Goal: Information Seeking & Learning: Learn about a topic

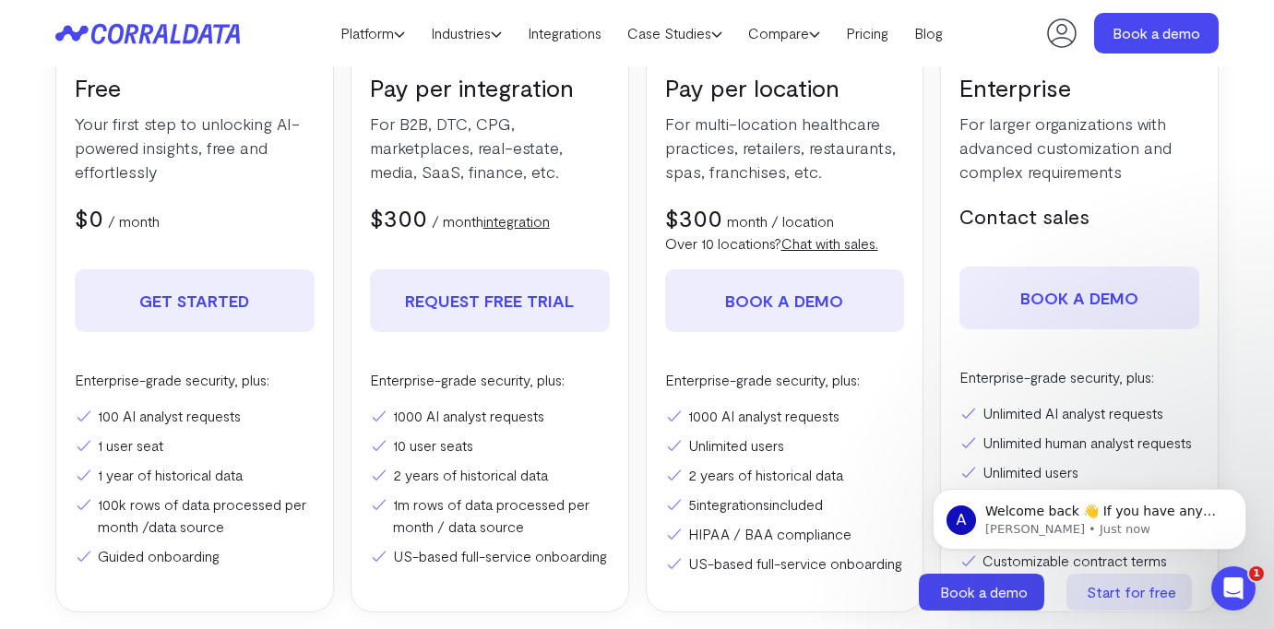
click at [602, 250] on div "Pay per integration For B2B, DTC, CPG, marketplaces, real-estate, media, SaaS, …" at bounding box center [490, 326] width 279 height 574
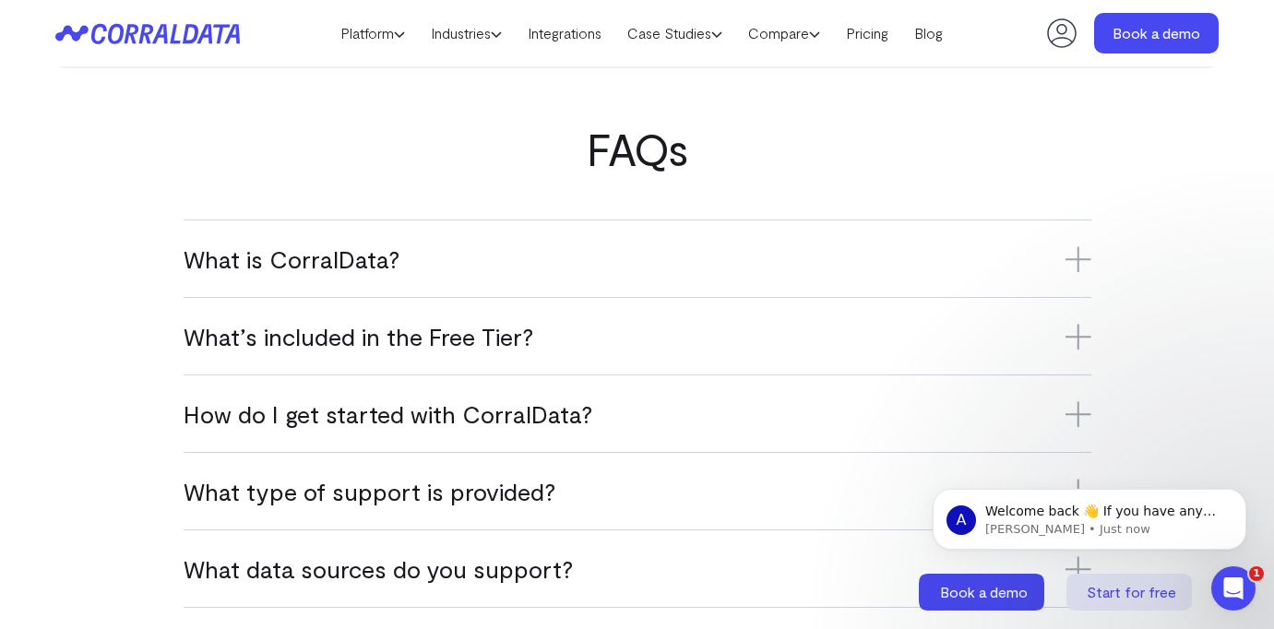
scroll to position [1043, 0]
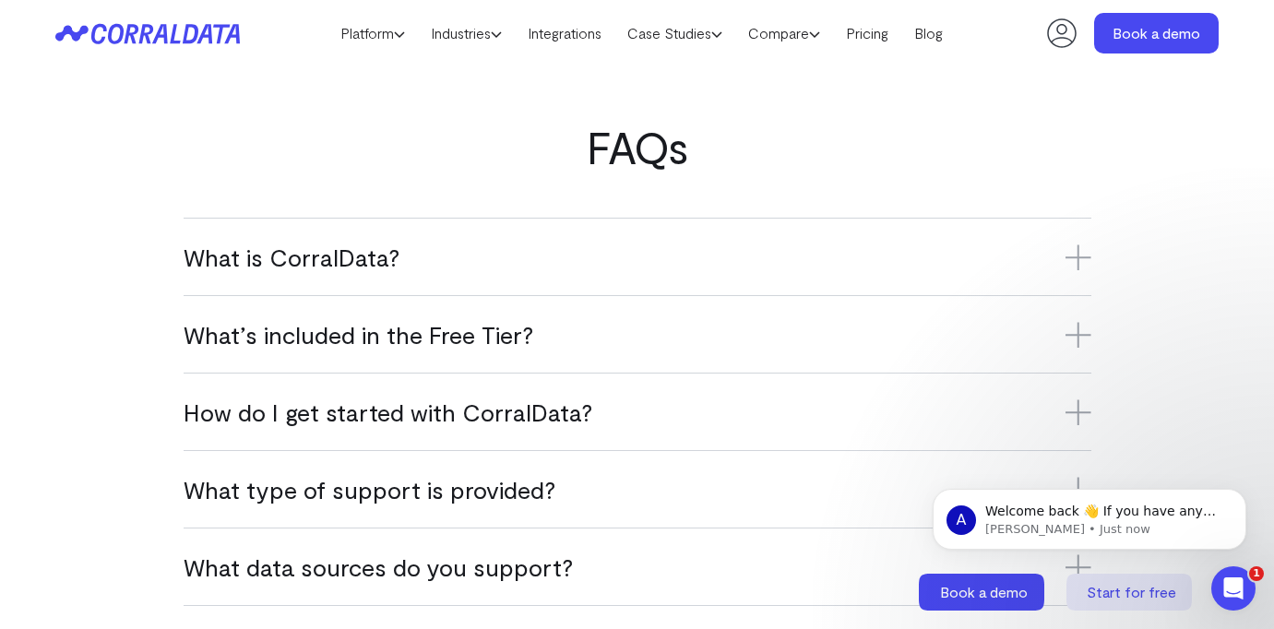
click at [1080, 348] on icon at bounding box center [1078, 335] width 26 height 26
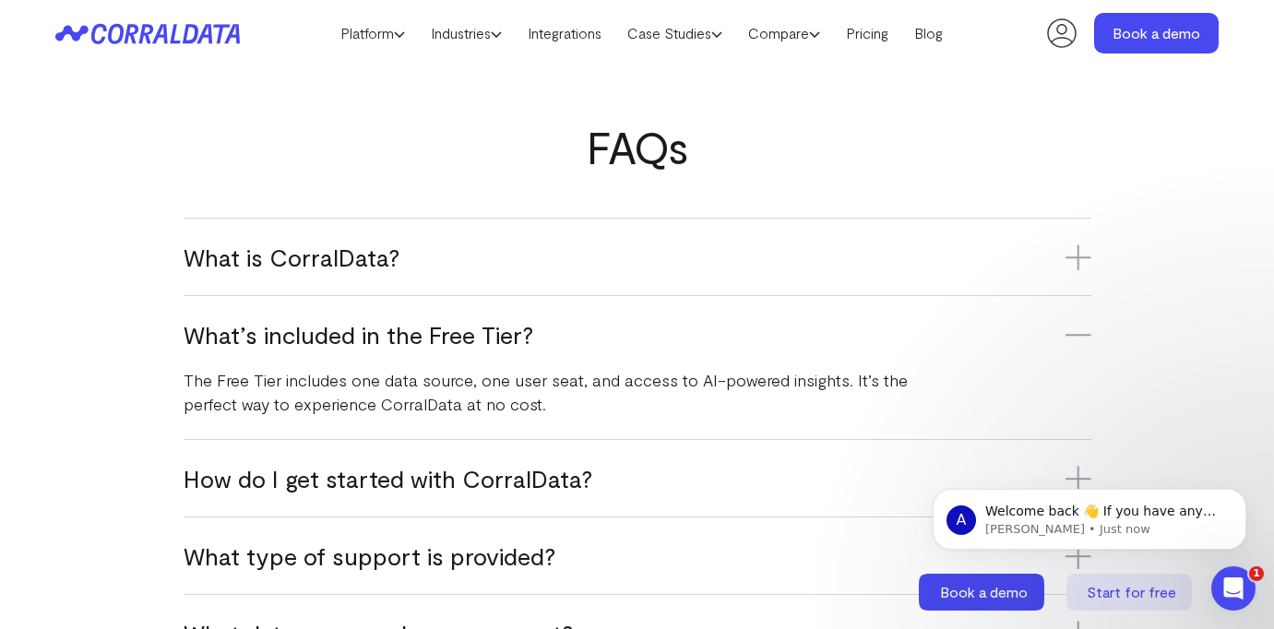
click at [1080, 348] on icon at bounding box center [1078, 335] width 26 height 26
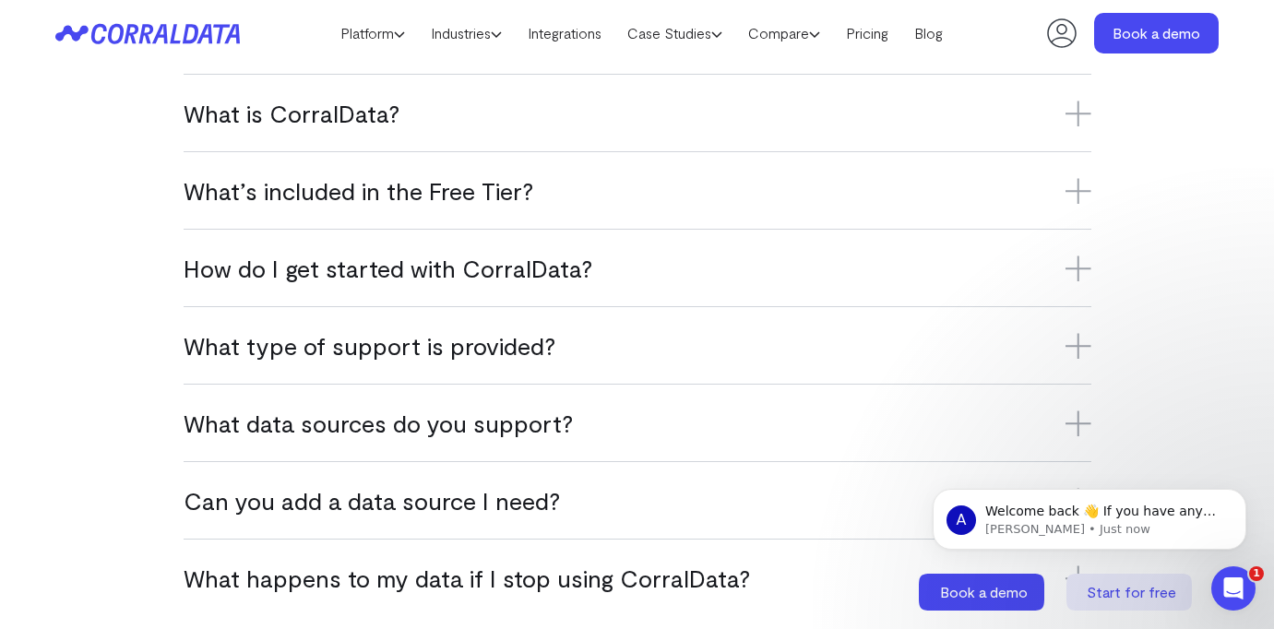
scroll to position [1218, 0]
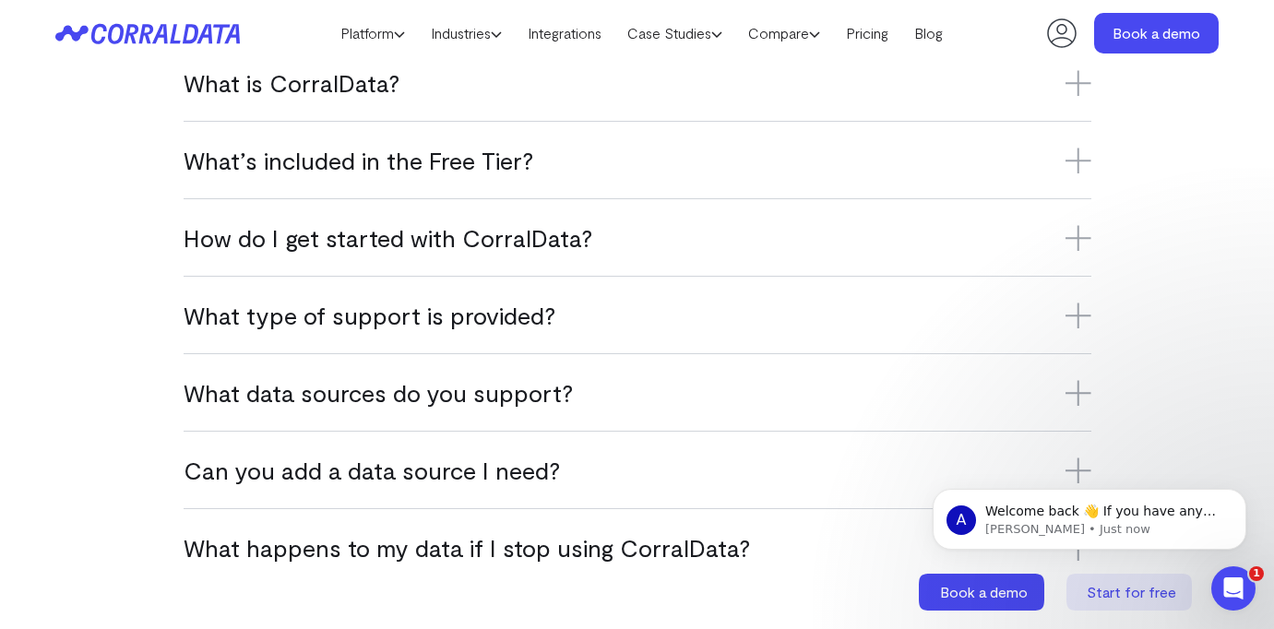
click at [1077, 251] on icon at bounding box center [1077, 238] width 0 height 26
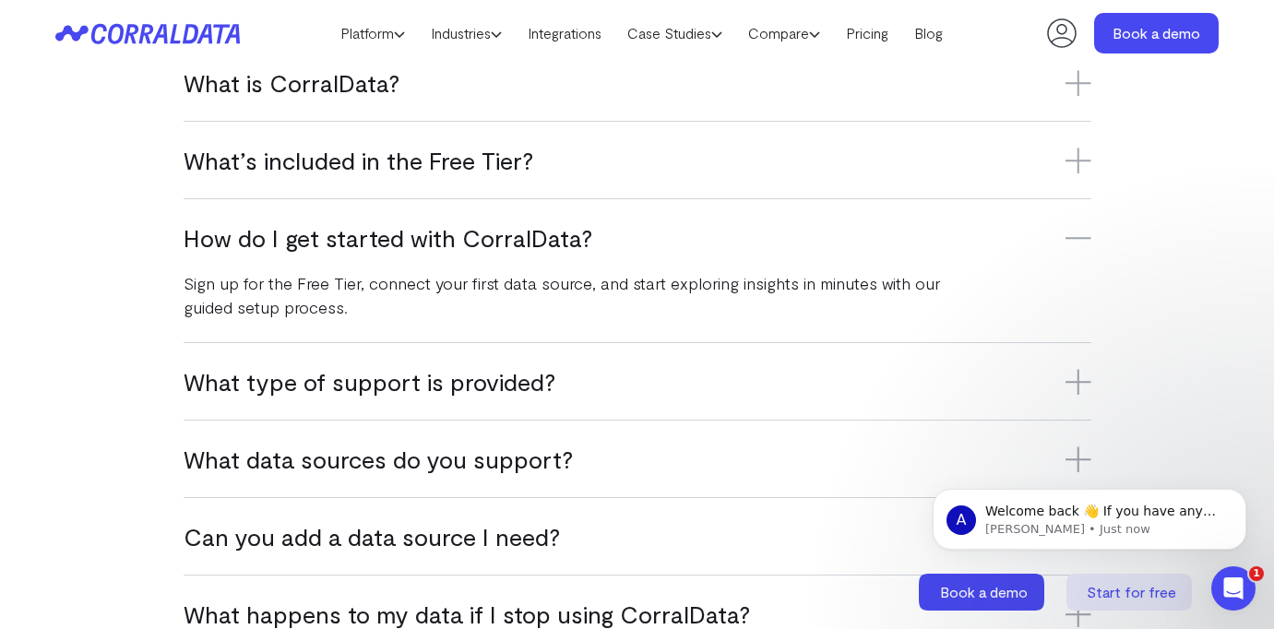
click at [1077, 251] on icon at bounding box center [1078, 238] width 26 height 26
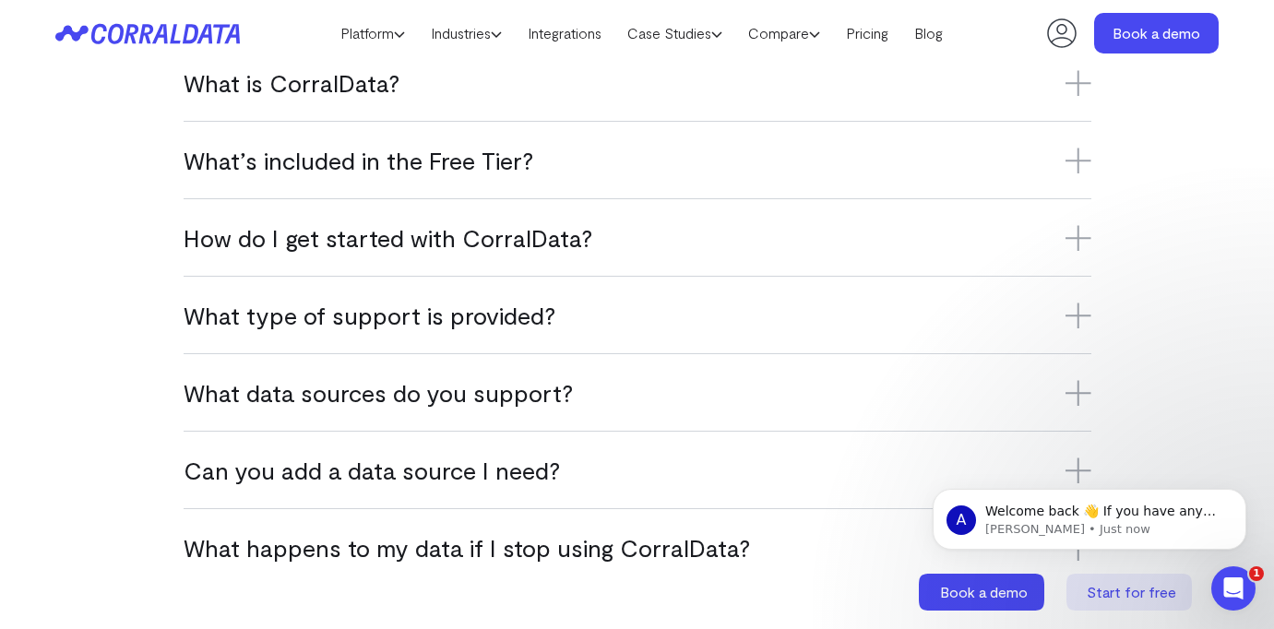
click at [1082, 327] on icon at bounding box center [1078, 316] width 26 height 26
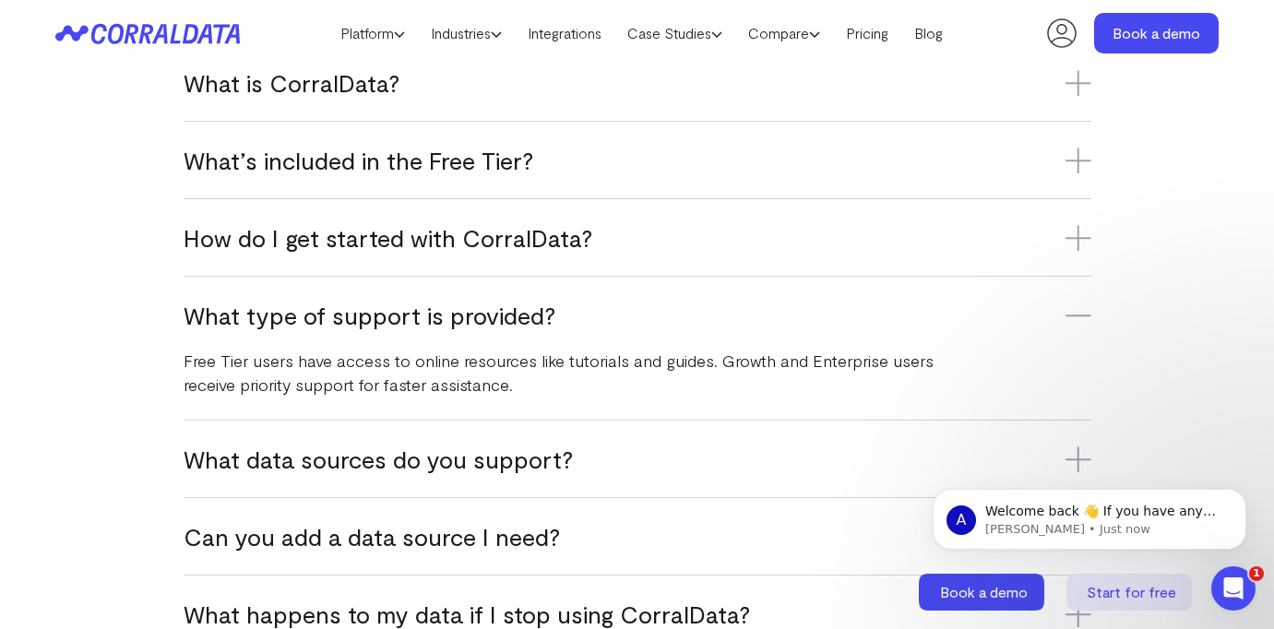
click at [1077, 328] on icon at bounding box center [1078, 316] width 26 height 26
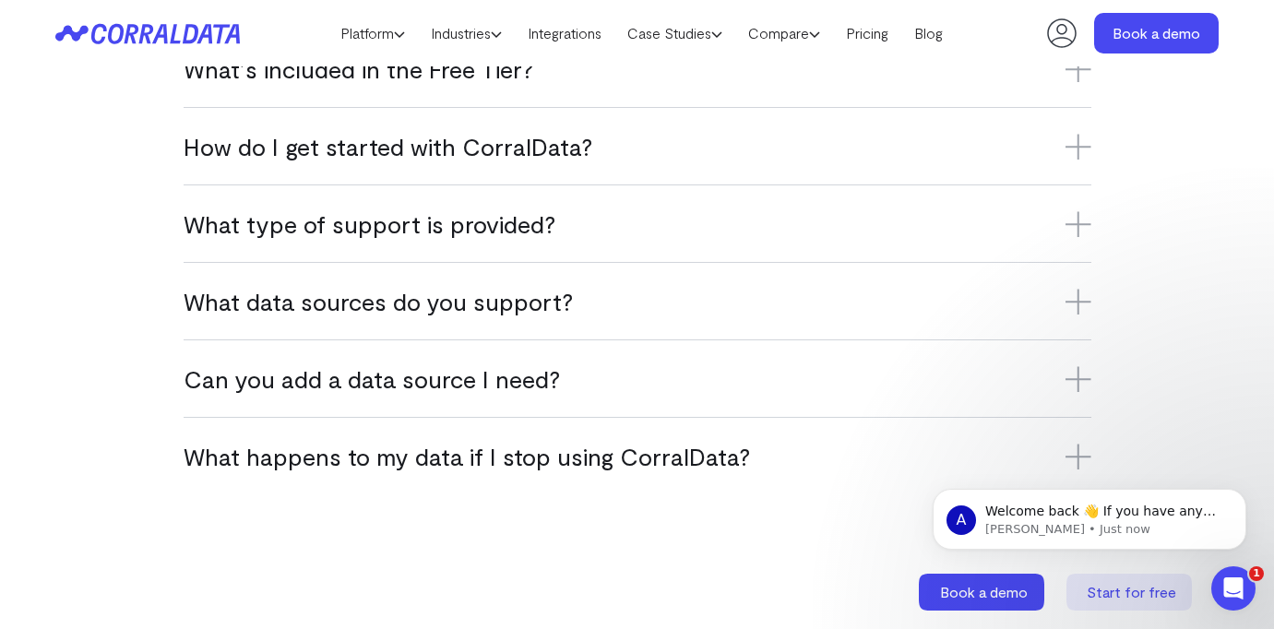
scroll to position [1320, 0]
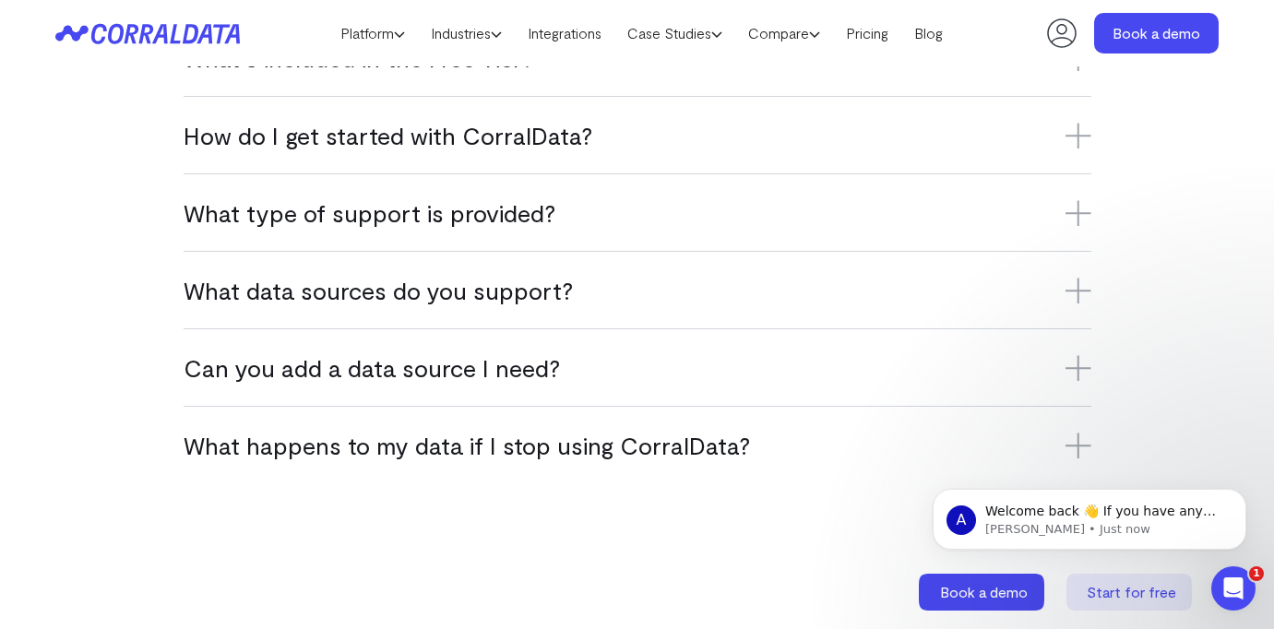
click at [1077, 303] on icon at bounding box center [1077, 291] width 0 height 26
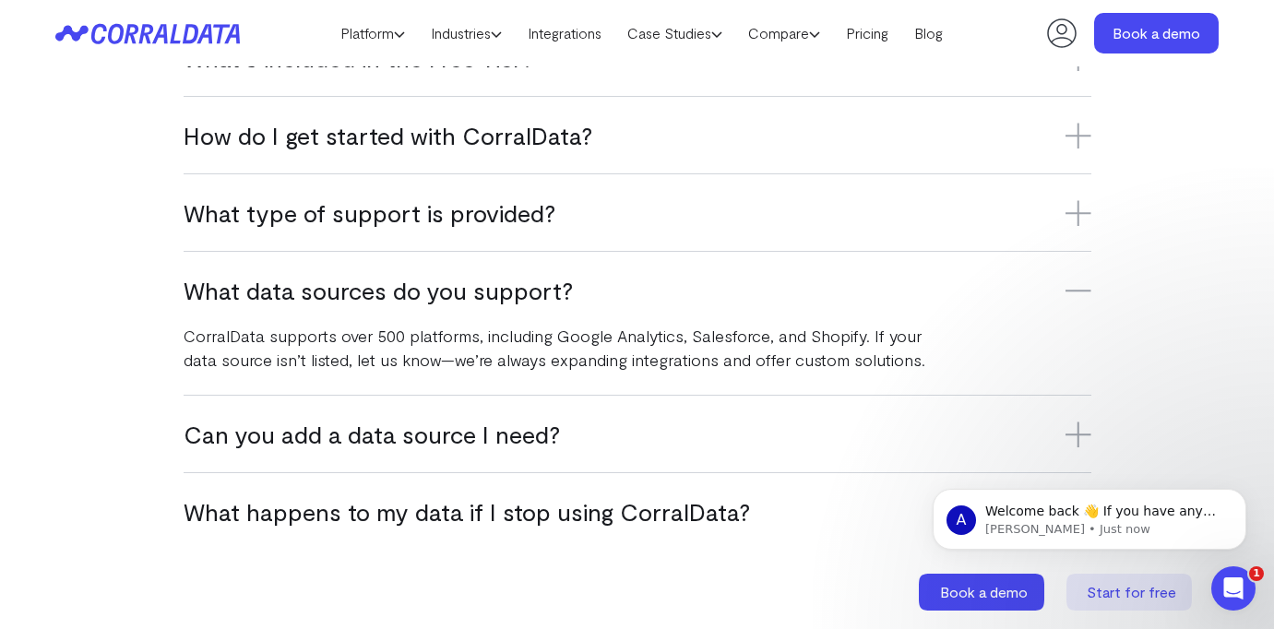
click at [1077, 303] on icon at bounding box center [1078, 291] width 26 height 26
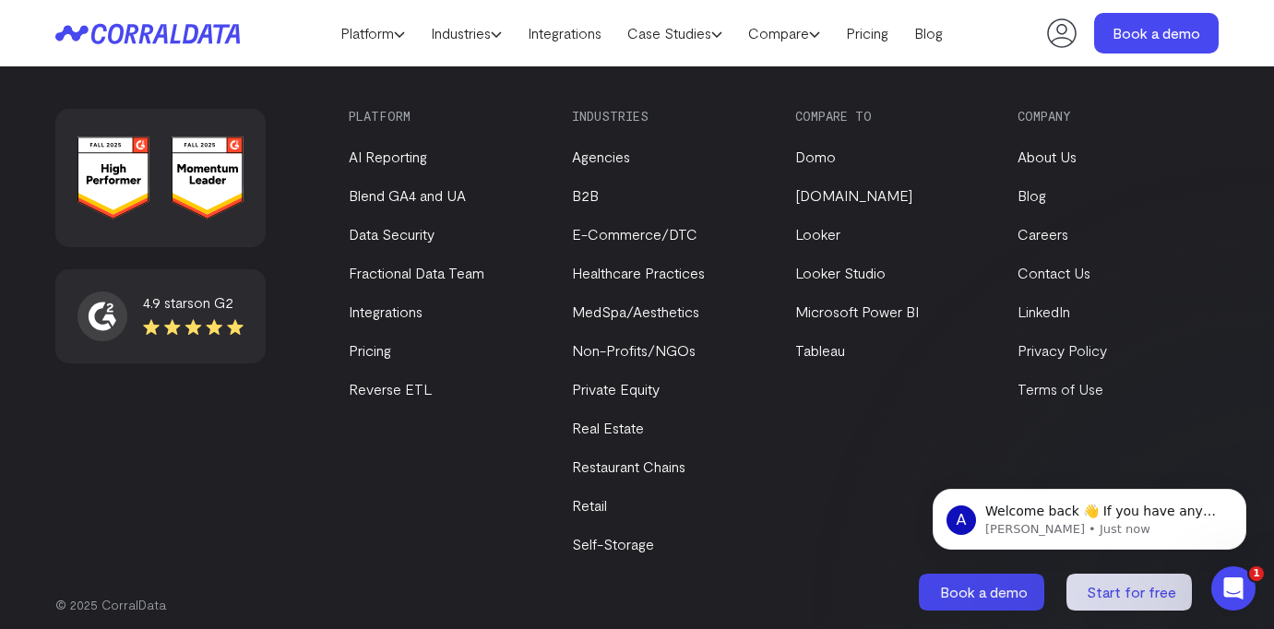
scroll to position [3012, 0]
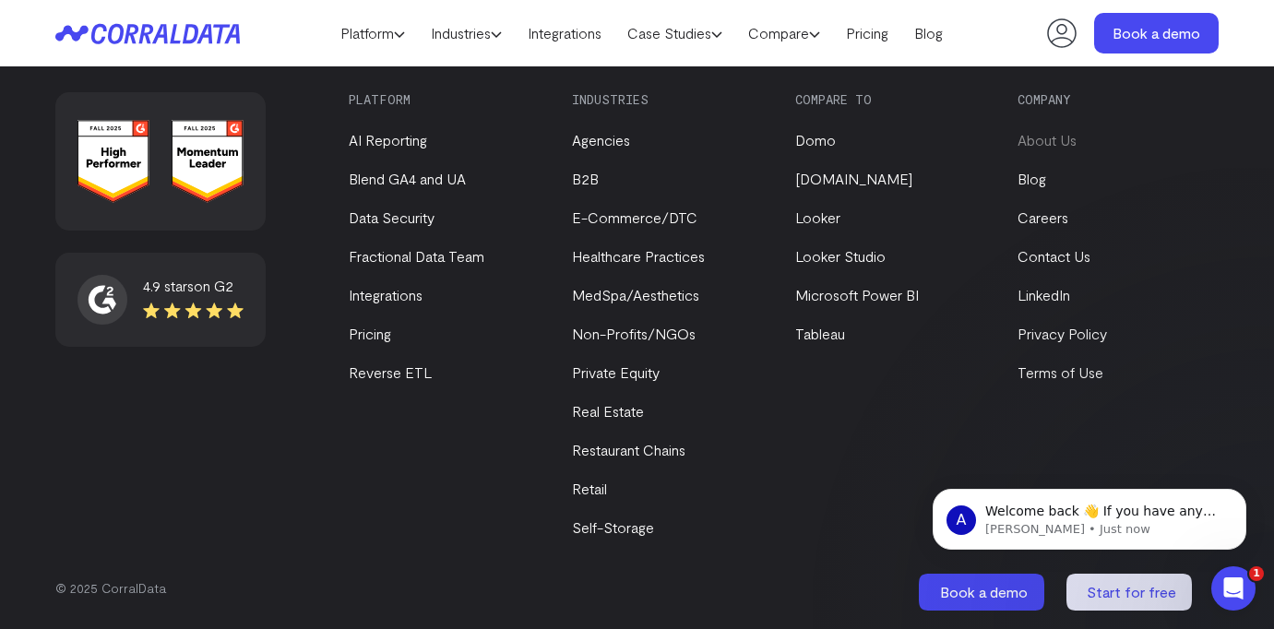
click at [1047, 142] on link "About Us" at bounding box center [1046, 140] width 59 height 18
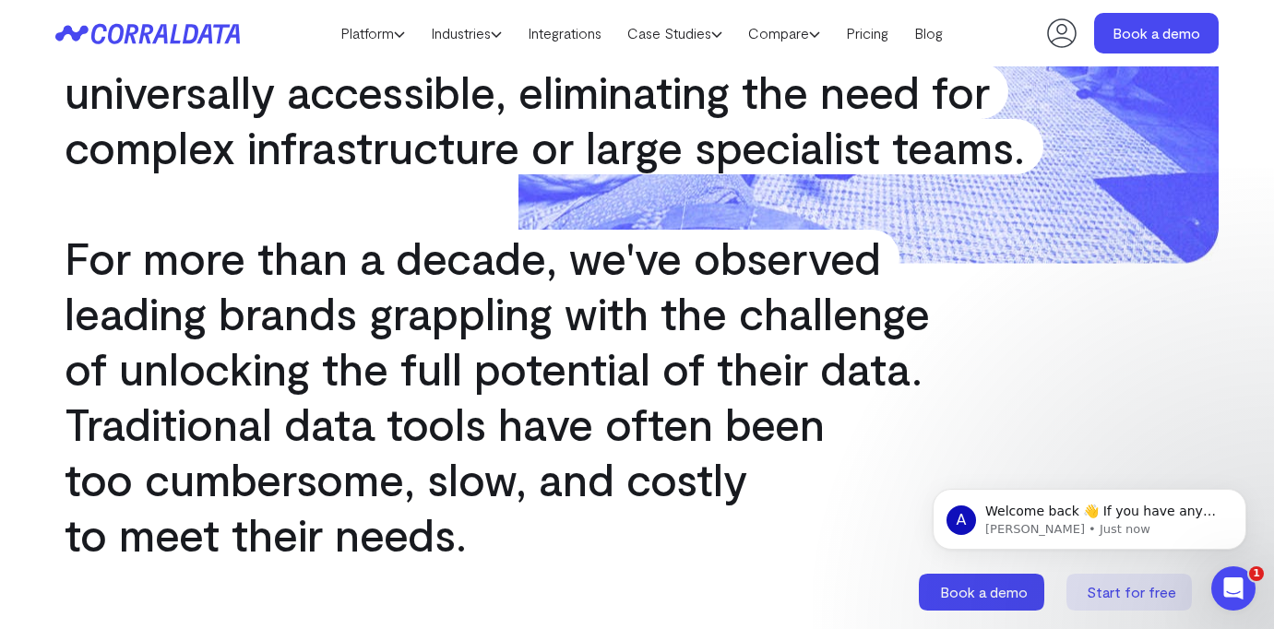
scroll to position [743, 0]
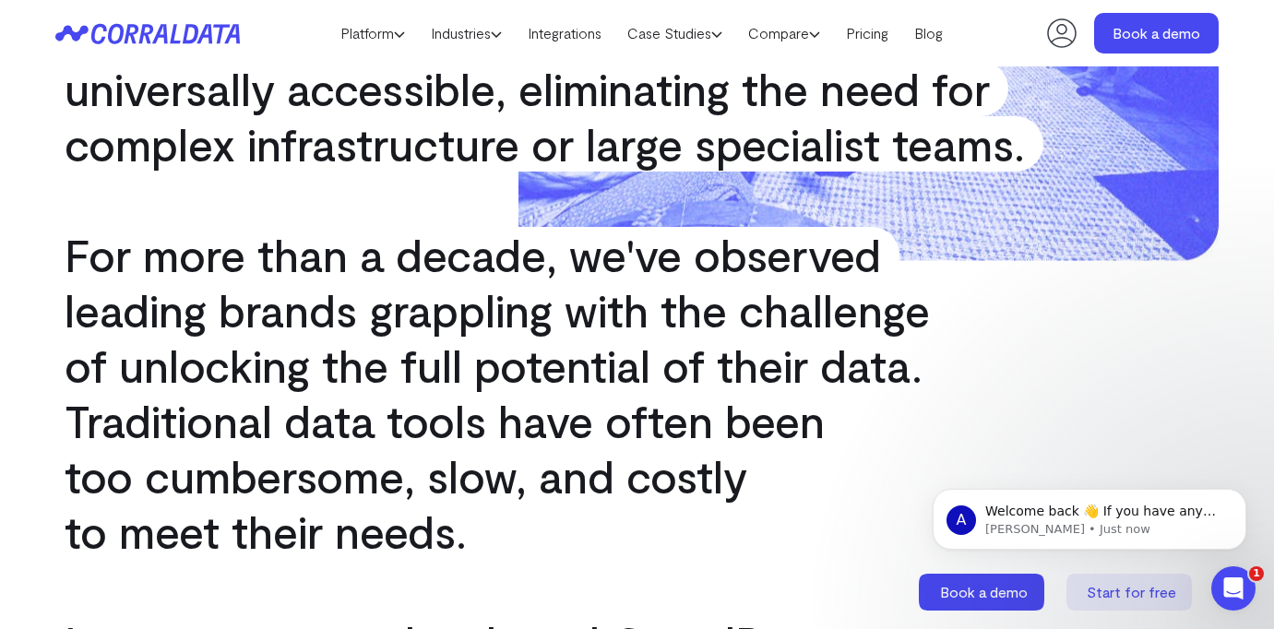
click at [1140, 425] on div "A Welcome back 👋 If you have any questions about our pricing, I’m here to help!…" at bounding box center [1089, 434] width 339 height 231
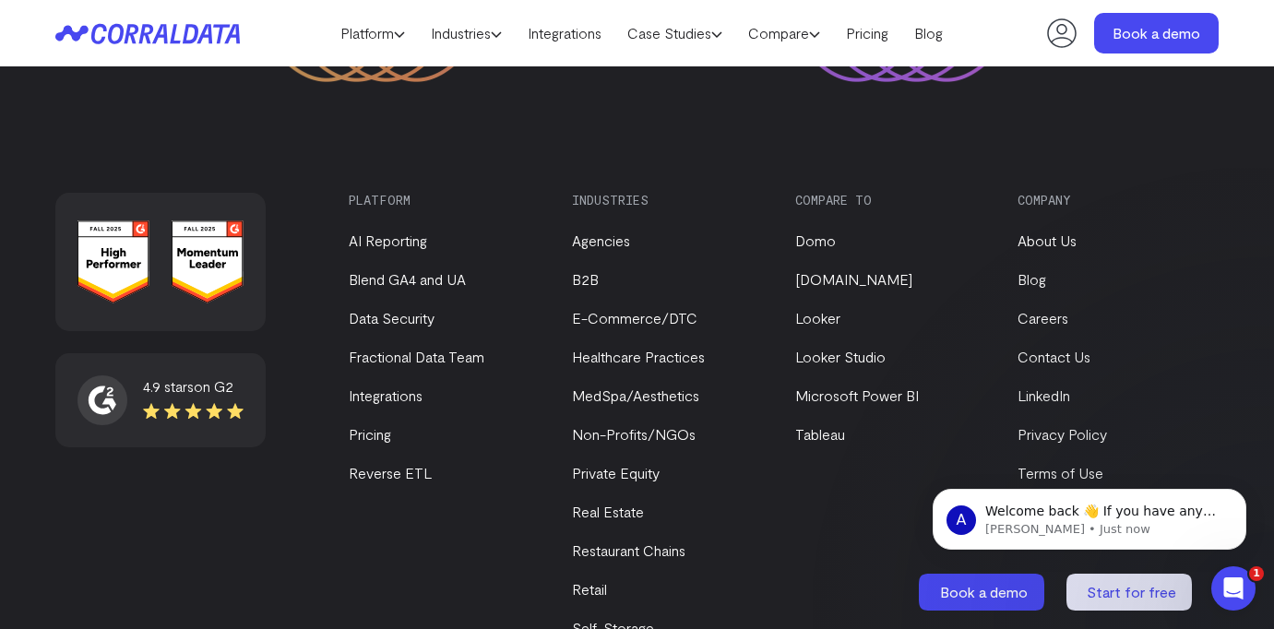
scroll to position [2716, 0]
